Goal: Transaction & Acquisition: Purchase product/service

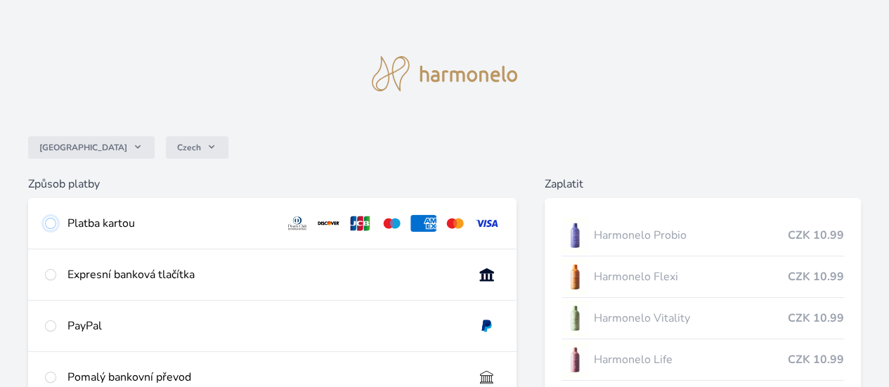
click at [56, 219] on input "radio" at bounding box center [50, 223] width 11 height 11
radio input "true"
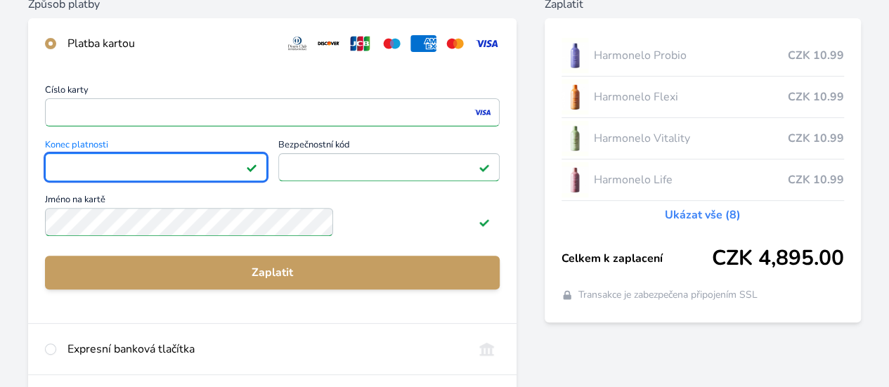
scroll to position [197, 0]
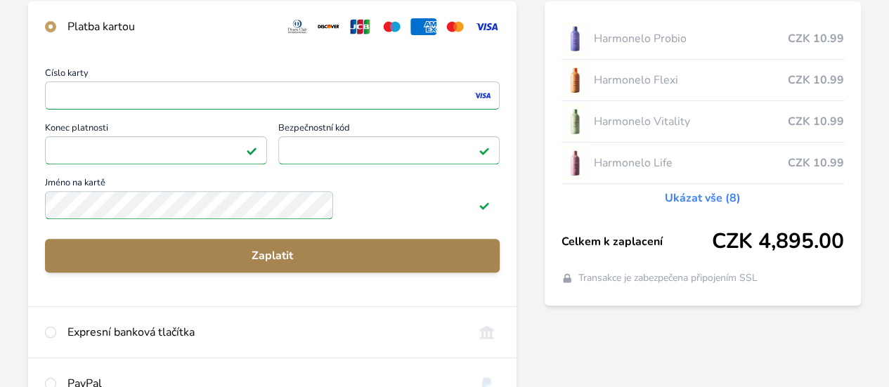
click at [313, 264] on span "Zaplatit" at bounding box center [272, 255] width 432 height 17
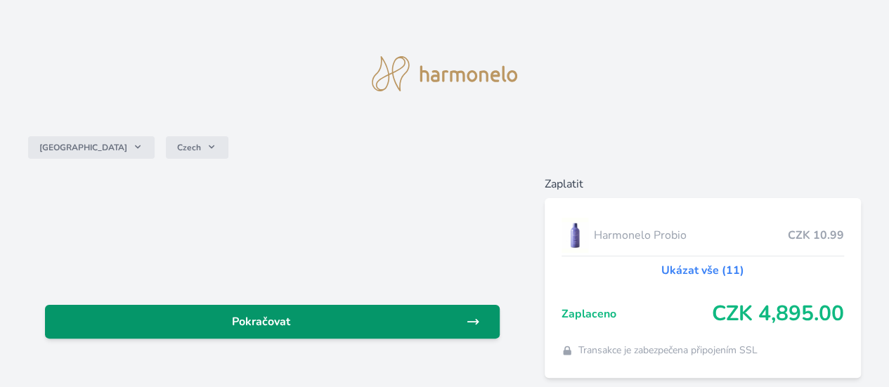
click at [343, 317] on span "Pokračovat" at bounding box center [261, 322] width 410 height 17
